Goal: Task Accomplishment & Management: Use online tool/utility

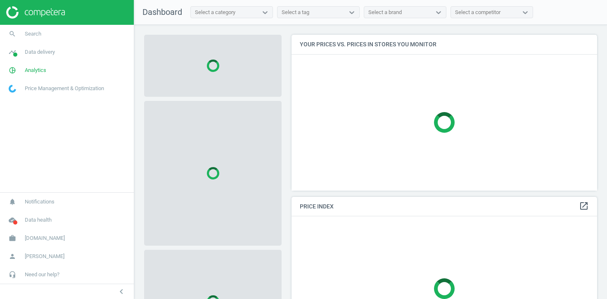
scroll to position [156, 306]
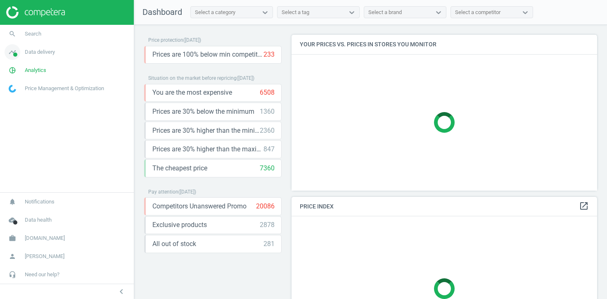
click at [65, 56] on link "timeline Data delivery" at bounding box center [67, 52] width 134 height 18
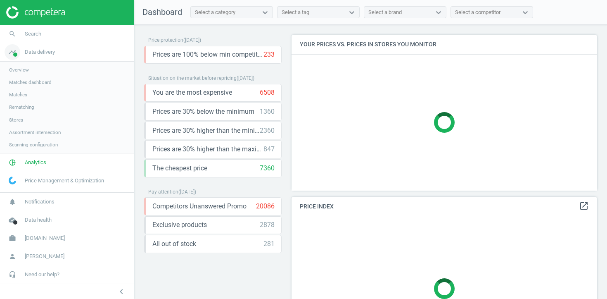
click at [50, 43] on link "timeline Data delivery" at bounding box center [67, 52] width 134 height 18
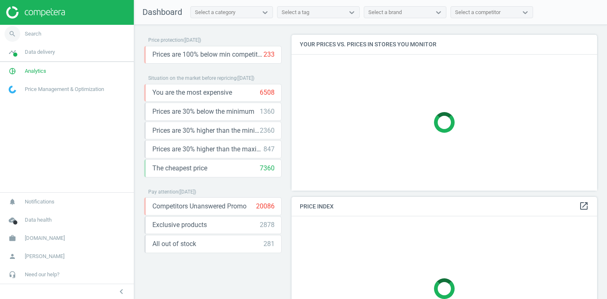
click at [57, 32] on link "search Search" at bounding box center [67, 34] width 134 height 18
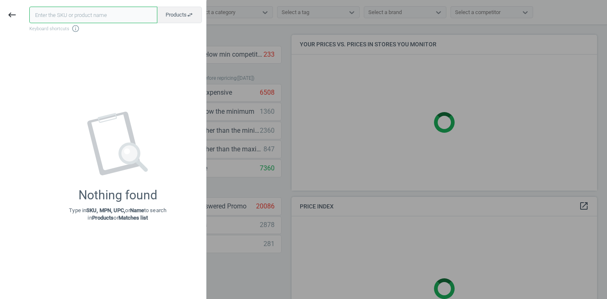
paste input "80018393-500"
type input "80018393-500"
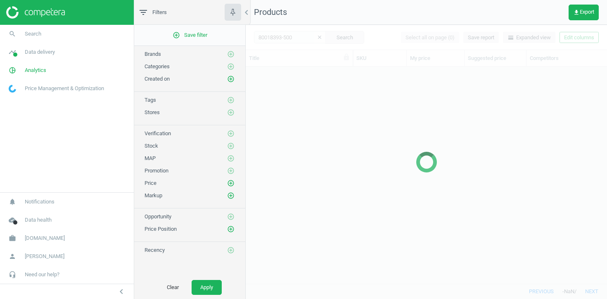
scroll to position [216, 361]
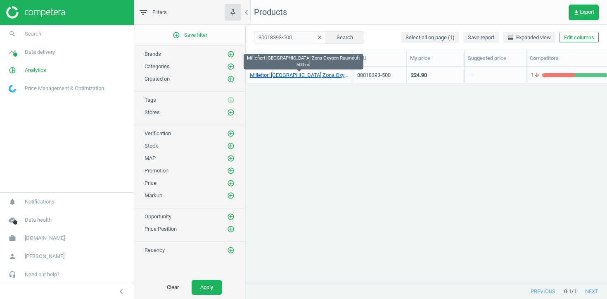
click at [304, 75] on link "Millefiori [GEOGRAPHIC_DATA] Zona Oxygen Raumduft 500 ml" at bounding box center [299, 74] width 99 height 7
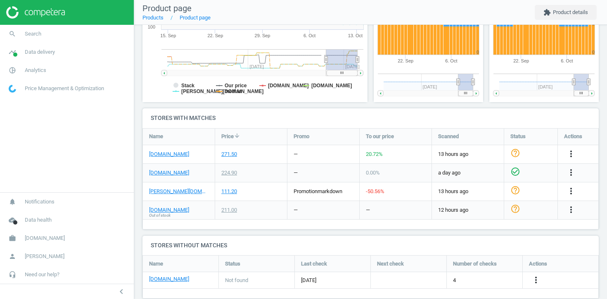
scroll to position [197, 0]
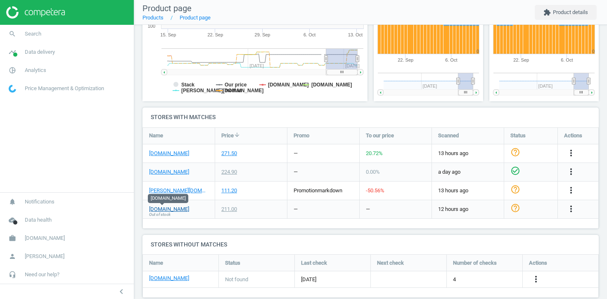
click at [168, 207] on link "[DOMAIN_NAME]" at bounding box center [169, 208] width 40 height 7
click at [568, 212] on icon "more_vert" at bounding box center [571, 209] width 10 height 10
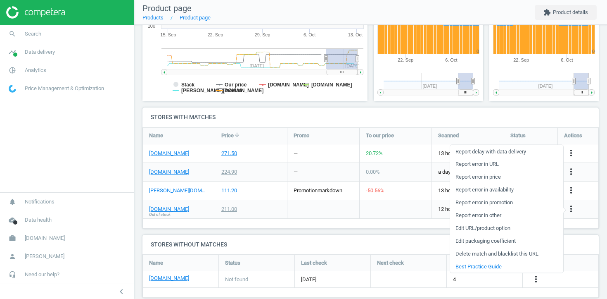
click at [501, 227] on link "Edit URL/product option" at bounding box center [506, 227] width 113 height 13
